Goal: Information Seeking & Learning: Understand process/instructions

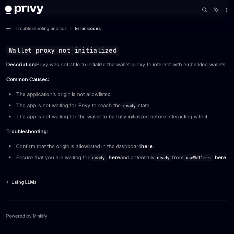
scroll to position [993, 0]
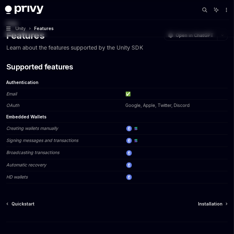
scroll to position [71, 0]
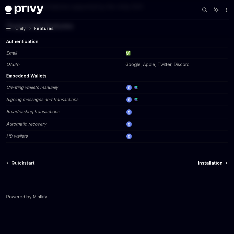
click at [221, 163] on span "Installation" at bounding box center [210, 163] width 25 height 6
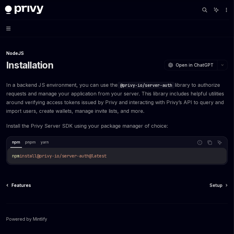
click at [14, 185] on span "Features" at bounding box center [21, 185] width 20 height 6
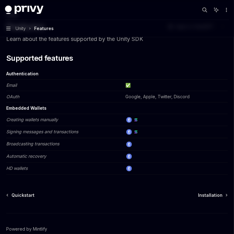
scroll to position [71, 0]
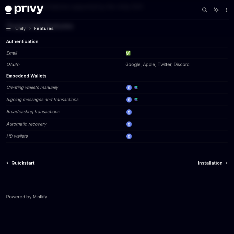
click at [11, 164] on link "Quickstart" at bounding box center [21, 163] width 28 height 6
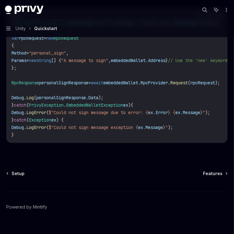
scroll to position [1891, 0]
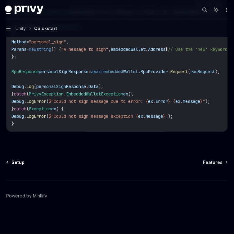
click at [16, 162] on span "Setup" at bounding box center [17, 162] width 13 height 6
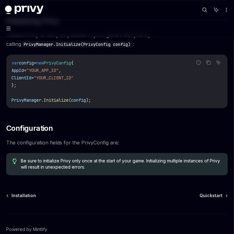
scroll to position [149, 0]
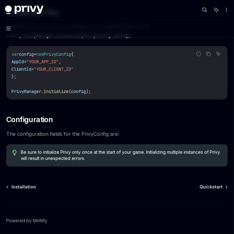
click at [20, 191] on div "Installation Quickstart Powered by Mintlify" at bounding box center [117, 221] width 222 height 75
click at [25, 188] on span "Installation" at bounding box center [23, 187] width 25 height 6
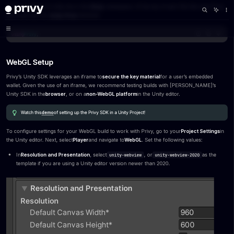
scroll to position [521, 0]
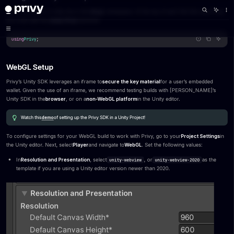
drag, startPoint x: 6, startPoint y: 81, endPoint x: 191, endPoint y: 168, distance: 204.2
copy div "Privy’s Unity SDK leverages an iframe to secure the key material for a user’s e…"
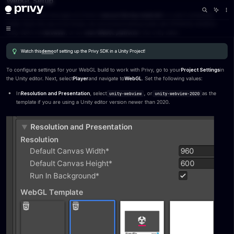
scroll to position [596, 0]
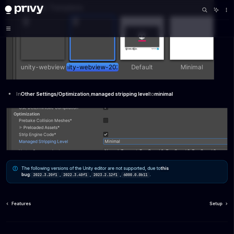
scroll to position [814, 0]
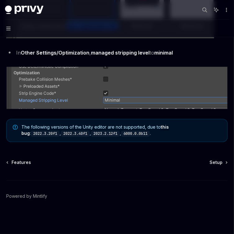
click at [218, 163] on span "Setup" at bounding box center [215, 163] width 13 height 6
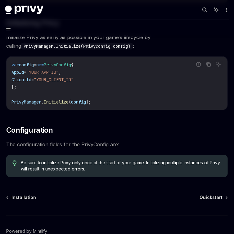
scroll to position [173, 0]
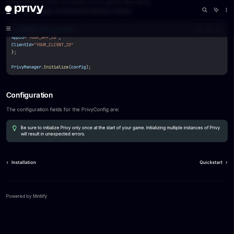
click at [209, 158] on div "Unity Setup OpenAI Open in ChatGPT OpenAI Open in ChatGPT ​ Prerequisites Befor…" at bounding box center [117, 55] width 224 height 358
click at [226, 162] on link "Quickstart" at bounding box center [214, 163] width 28 height 6
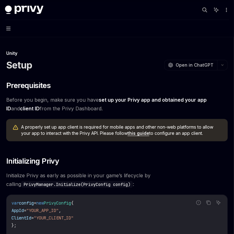
type textarea "*"
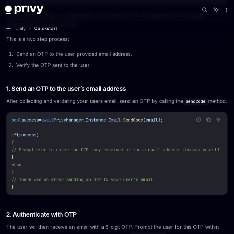
scroll to position [298, 0]
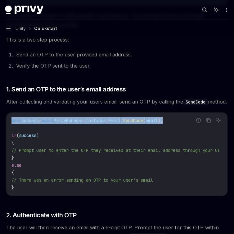
drag, startPoint x: 183, startPoint y: 127, endPoint x: 7, endPoint y: 129, distance: 175.9
click at [7, 129] on div "bool success = await PrivyManager . Instance . Email . SendCode ( email ); if (…" at bounding box center [117, 154] width 221 height 83
copy span "bool success = await PrivyManager . Instance . Email . SendCode ( email );"
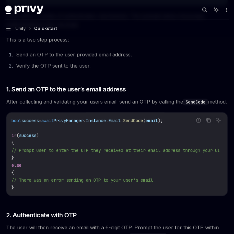
click at [55, 136] on code "bool success = await PrivyManager . Instance . Email . SendCode ( email ); if (…" at bounding box center [122, 154] width 223 height 74
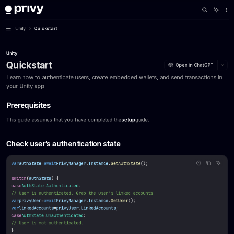
scroll to position [535, 0]
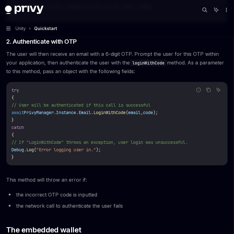
scroll to position [521, 0]
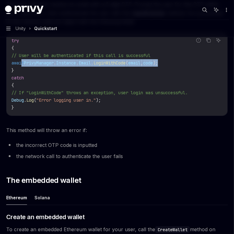
drag, startPoint x: 181, startPoint y: 72, endPoint x: 21, endPoint y: 74, distance: 159.2
click at [21, 66] on span "await PrivyManager . Instance . Email . LoginWithCode ( email , code );" at bounding box center [84, 63] width 146 height 6
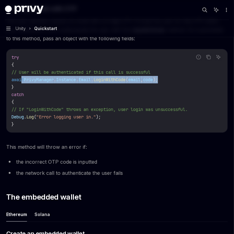
scroll to position [496, 0]
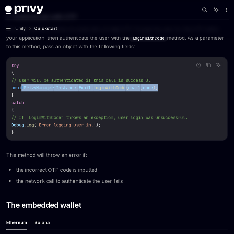
click at [126, 91] on span "LoginWithCode" at bounding box center [109, 88] width 32 height 6
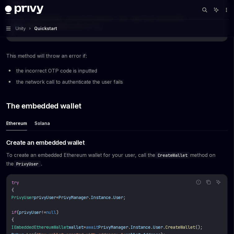
scroll to position [645, 0]
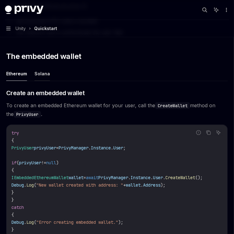
click at [46, 81] on button "Solana" at bounding box center [42, 73] width 16 height 15
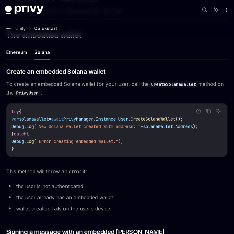
scroll to position [670, 0]
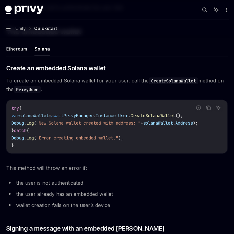
drag, startPoint x: 20, startPoint y: 127, endPoint x: 221, endPoint y: 134, distance: 200.9
click at [221, 134] on code "try { var solanaWallet = await PrivyManager . Instance . User . CreateSolanaWal…" at bounding box center [116, 127] width 211 height 45
copy code "var solanaWallet = await PrivyManager . Instance . User . CreateSolanaWallet ()…"
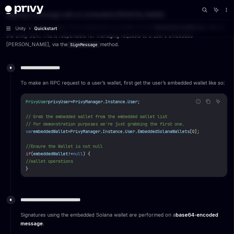
scroll to position [894, 0]
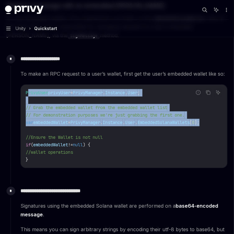
drag, startPoint x: 215, startPoint y: 135, endPoint x: 29, endPoint y: 109, distance: 188.3
click at [27, 107] on code "PrivyUser privyUser = PrivyManager . Instance . User ; // Grab the embedded wal…" at bounding box center [124, 126] width 196 height 74
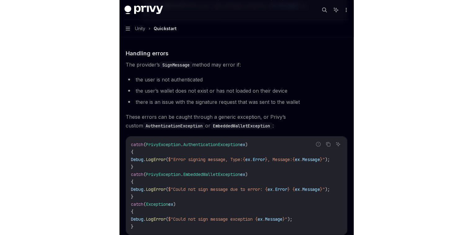
scroll to position [1465, 0]
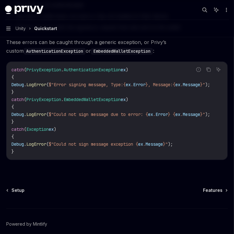
type textarea "*"
